Goal: Task Accomplishment & Management: Use online tool/utility

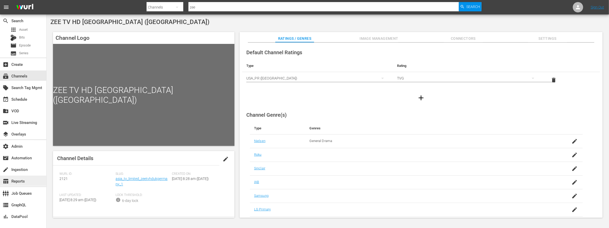
scroll to position [62, 0]
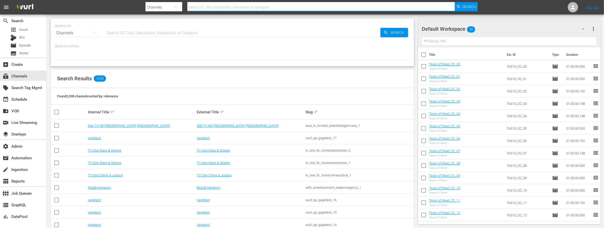
click at [211, 6] on input "text" at bounding box center [321, 7] width 268 height 12
type input "levelk"
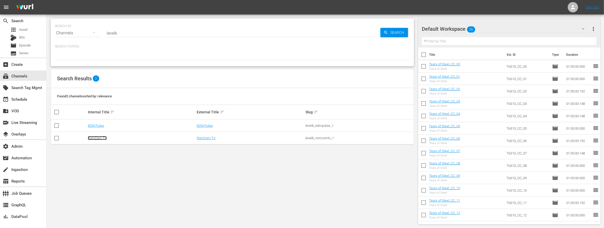
click at [93, 137] on link "RomCom TV" at bounding box center [97, 138] width 19 height 4
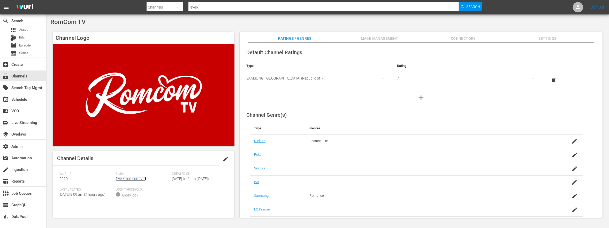
click at [132, 179] on link "levelk_romcomtv_1" at bounding box center [131, 179] width 30 height 4
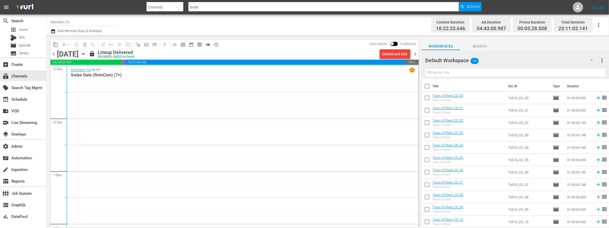
click at [161, 118] on div "Romcom TV / SE / EP 1 Swipe Date (RomCom) (7+)" at bounding box center [243, 152] width 344 height 168
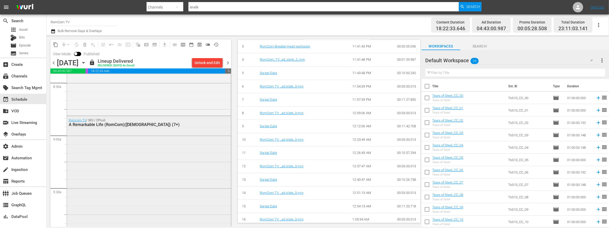
scroll to position [887, 0]
click at [157, 172] on div "Romcom TV / SE0 / EPnull: A Remarkable Life (RomCom)([DEMOGRAPHIC_DATA]) (7+)" at bounding box center [149, 221] width 164 height 209
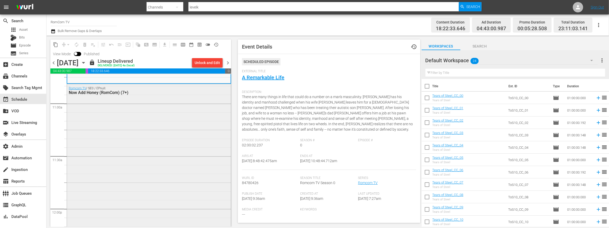
scroll to position [1120, 0]
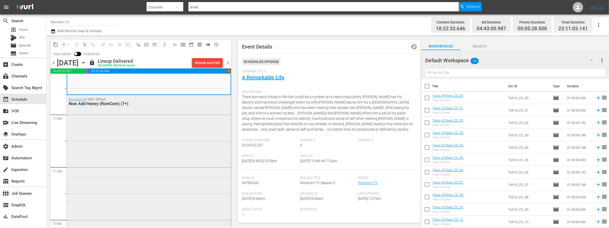
click at [154, 162] on div "Romcom TV / SE0 / EPnull: Now Add Honey (RomCom) (7+)" at bounding box center [149, 198] width 164 height 206
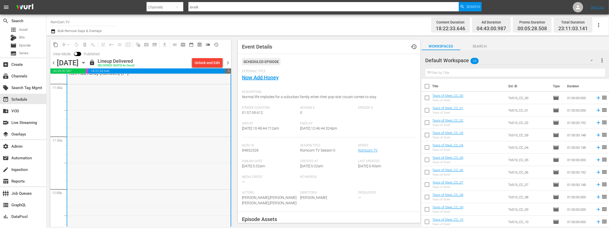
scroll to position [1166, 0]
click at [264, 80] on link "Now Add Honey" at bounding box center [260, 77] width 37 height 6
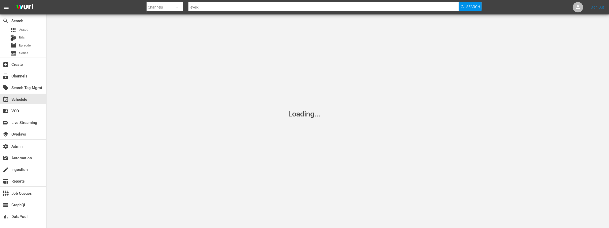
click at [264, 77] on div "Loading..." at bounding box center [304, 114] width 609 height 228
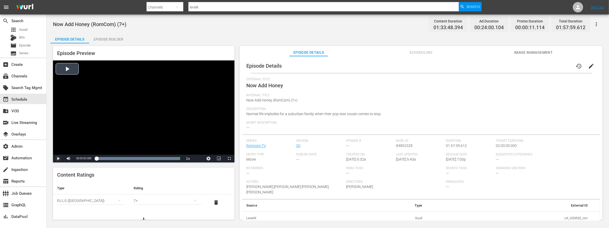
click at [58, 159] on span "Video Player" at bounding box center [58, 159] width 0 height 0
click at [76, 158] on div "17%" at bounding box center [79, 159] width 13 height 8
click at [106, 158] on div "Loaded : 100.00% 00:13:33.495 RomCom TV _ad slate_3 min 00:00:02.682 Cue Point …" at bounding box center [138, 158] width 84 height 5
drag, startPoint x: 106, startPoint y: 158, endPoint x: 110, endPoint y: 158, distance: 4.1
click at [110, 158] on div "00:00:00.000" at bounding box center [103, 158] width 14 height 5
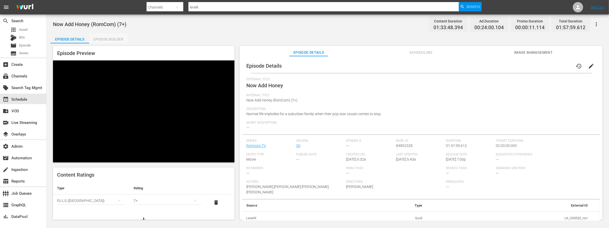
click at [101, 38] on div "Episode Builder" at bounding box center [108, 39] width 39 height 12
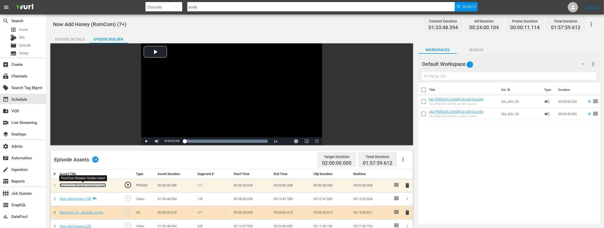
click at [90, 185] on link "RomCom Breaker Golden heart" at bounding box center [83, 185] width 46 height 4
click at [77, 199] on link "Now Add Honey (1/8)" at bounding box center [76, 199] width 32 height 4
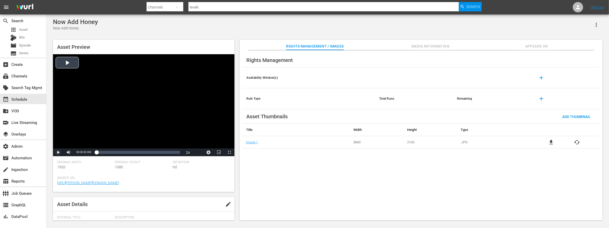
click at [58, 152] on span "Video Player" at bounding box center [58, 152] width 0 height 0
click at [77, 153] on span "00:00:00.991" at bounding box center [83, 152] width 15 height 3
click at [77, 151] on div "27%" at bounding box center [79, 153] width 13 height 8
click at [116, 152] on div "Loaded : 0.74% 00:21:25.497 00:00:04.368" at bounding box center [138, 152] width 84 height 5
click at [128, 151] on div "00:35:01.961" at bounding box center [128, 152] width 0 height 5
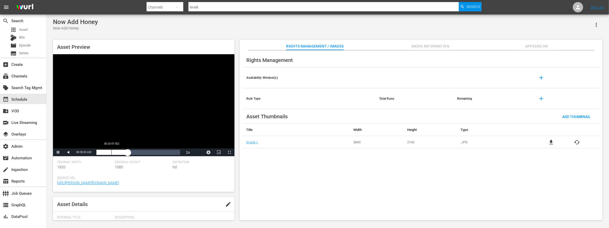
click at [107, 152] on div "00:35:02.449" at bounding box center [111, 152] width 31 height 5
click at [106, 152] on div "00:12:14.789" at bounding box center [101, 152] width 11 height 5
click at [106, 152] on div "00:11:18.894" at bounding box center [101, 152] width 10 height 5
click at [210, 152] on button "Video Player" at bounding box center [208, 153] width 10 height 8
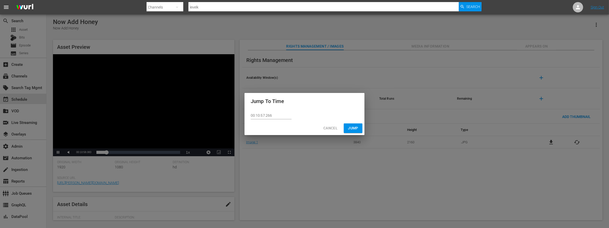
click at [331, 129] on span "Cancel" at bounding box center [330, 128] width 14 height 6
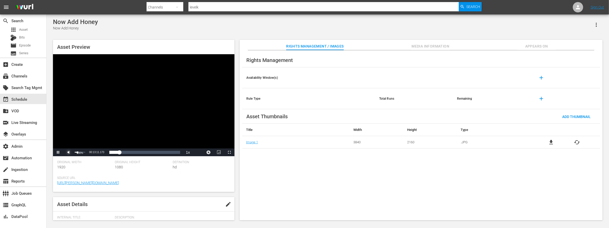
click at [68, 152] on span "Video Player" at bounding box center [68, 152] width 0 height 0
drag, startPoint x: 86, startPoint y: 118, endPoint x: 90, endPoint y: 113, distance: 5.7
